Goal: Information Seeking & Learning: Understand process/instructions

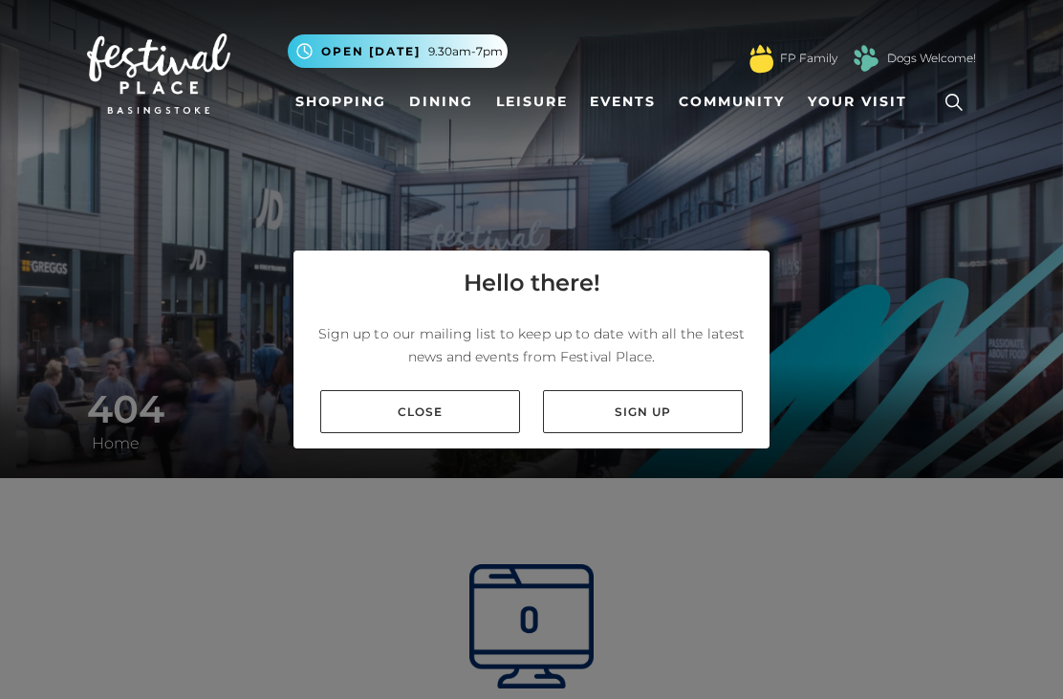
click at [470, 433] on link "Close" at bounding box center [420, 411] width 200 height 43
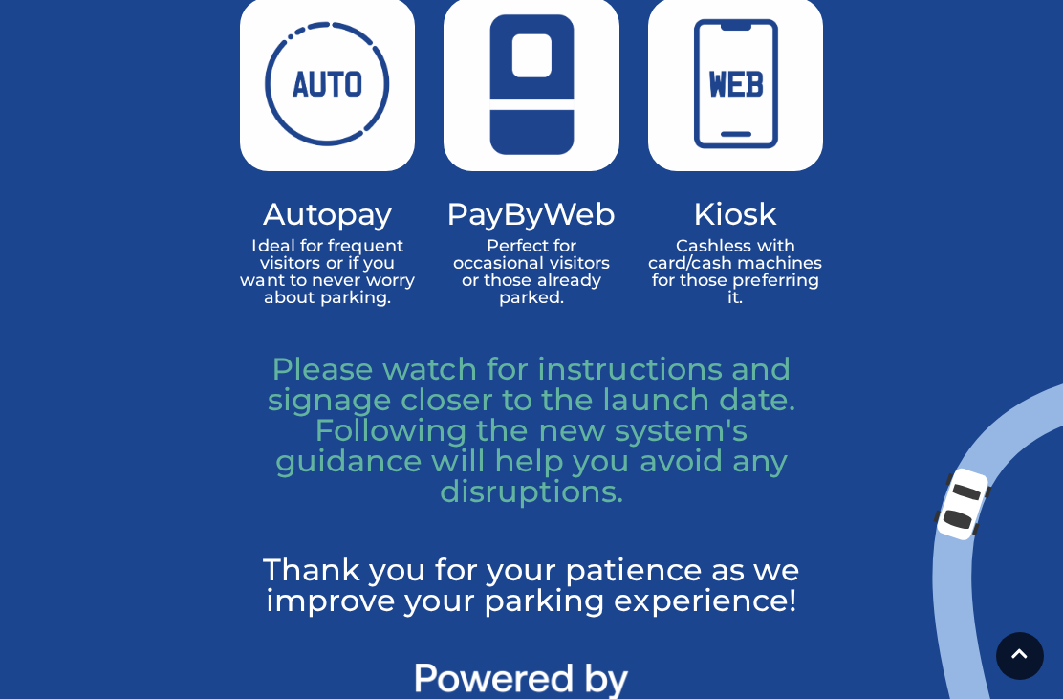
scroll to position [1672, 0]
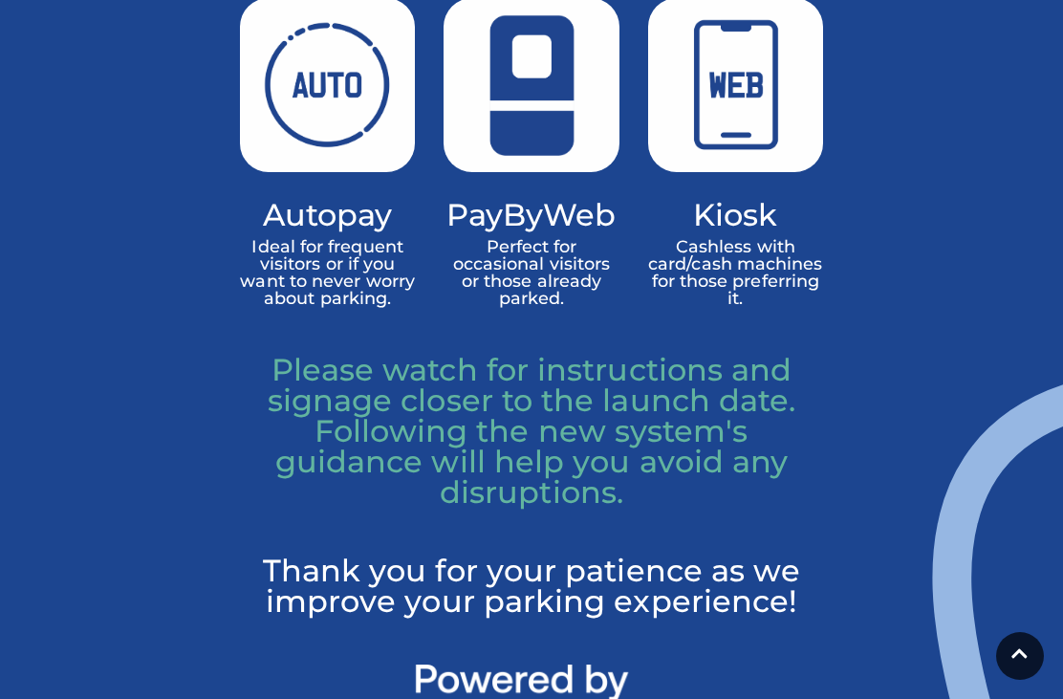
click at [330, 228] on h4 "Autopay" at bounding box center [327, 215] width 175 height 28
click at [320, 159] on img at bounding box center [327, 85] width 175 height 175
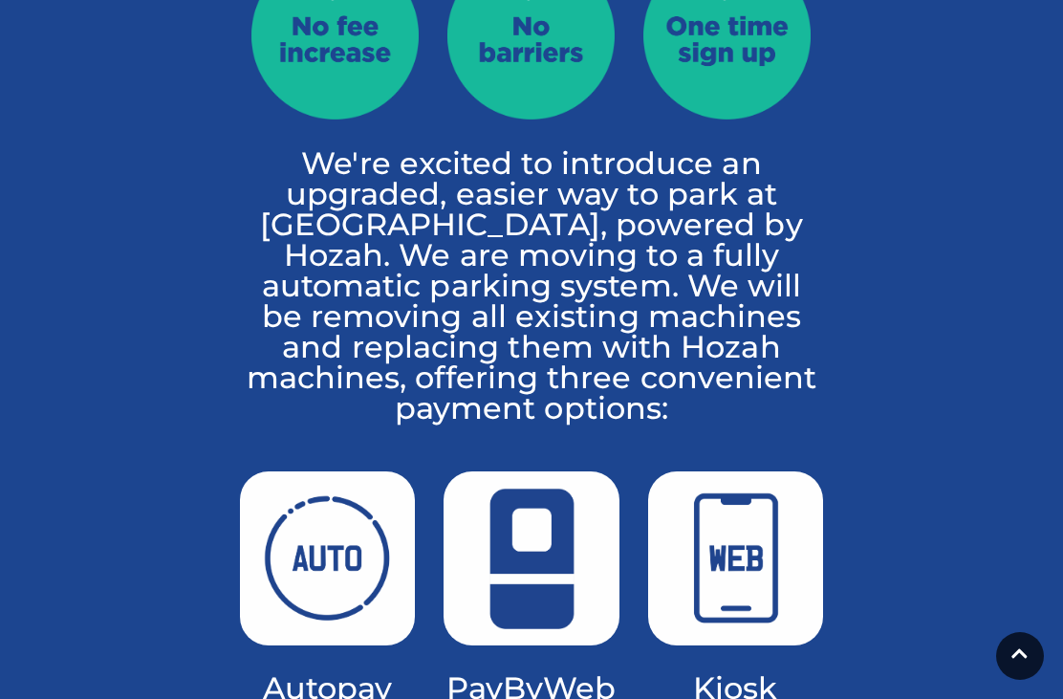
scroll to position [1200, 0]
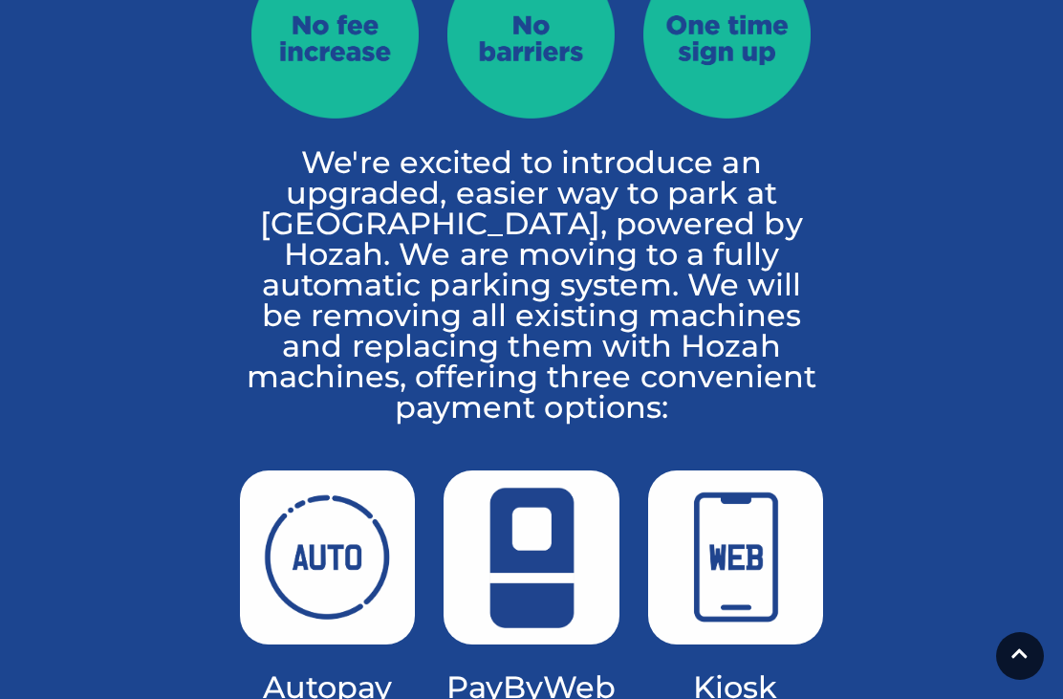
click at [313, 613] on img at bounding box center [327, 557] width 175 height 175
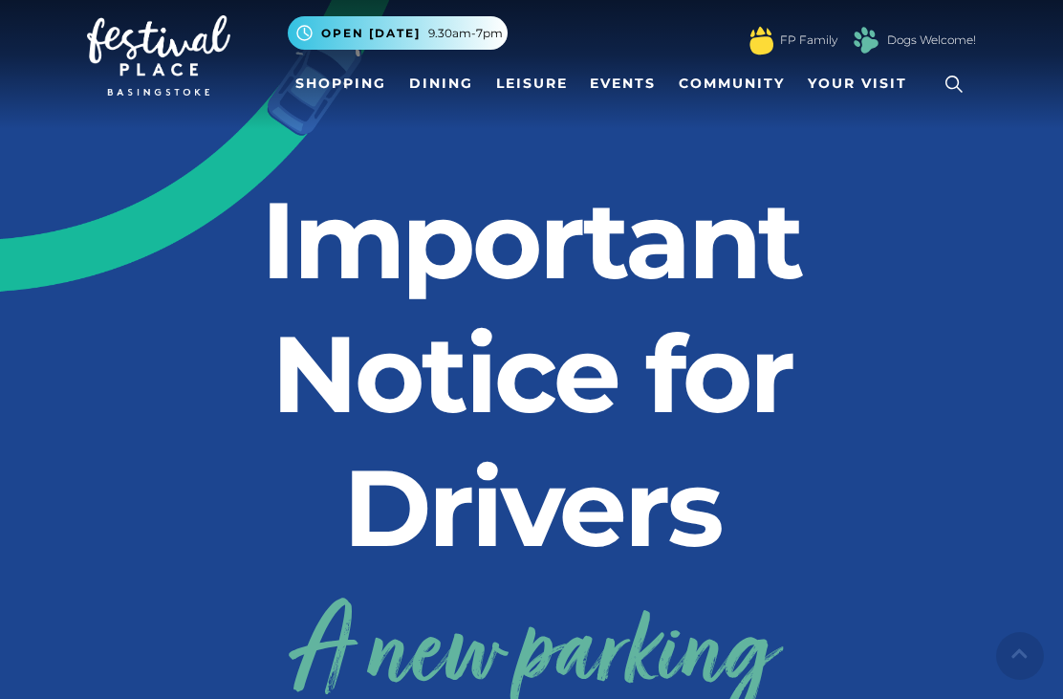
scroll to position [0, 0]
